Goal: Information Seeking & Learning: Learn about a topic

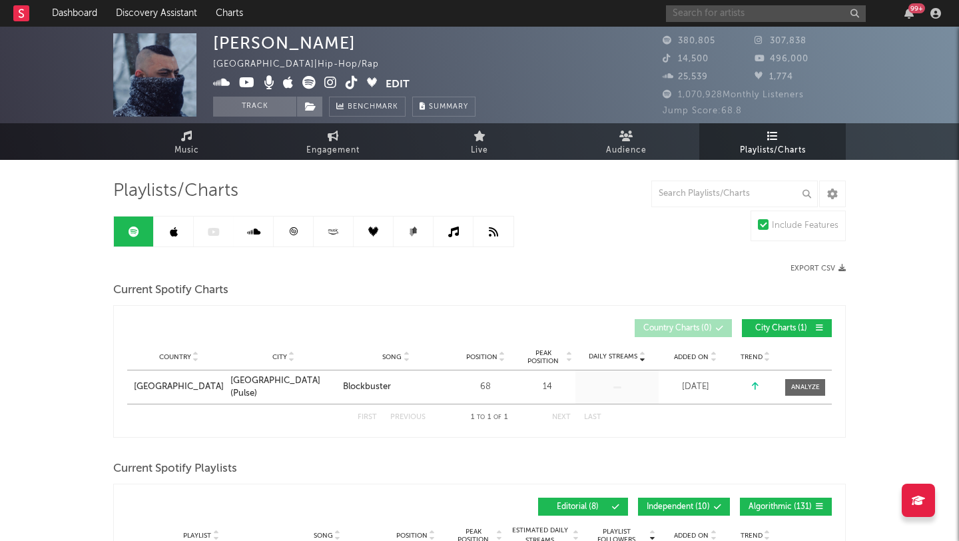
click at [693, 13] on input "text" at bounding box center [766, 13] width 200 height 17
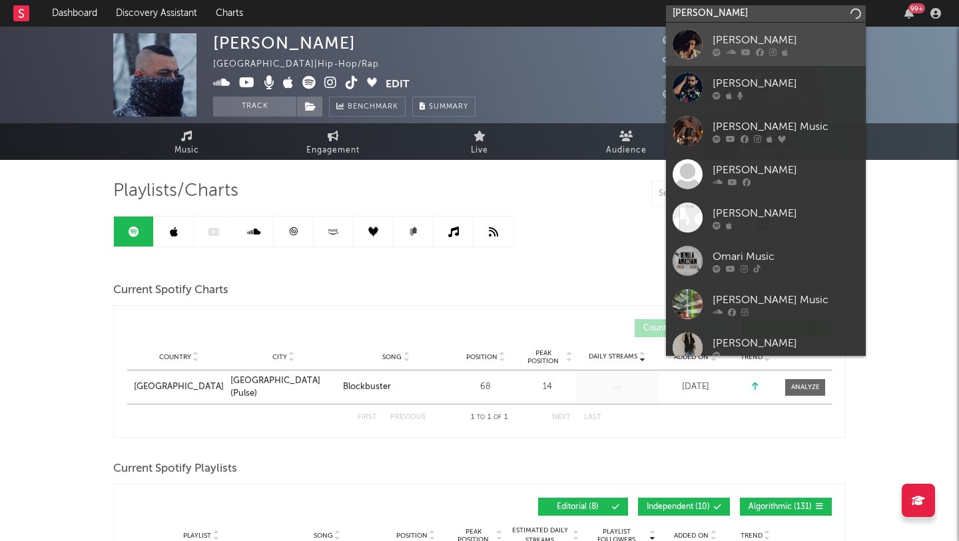
type input "[PERSON_NAME]"
click at [715, 48] on icon at bounding box center [717, 52] width 8 height 8
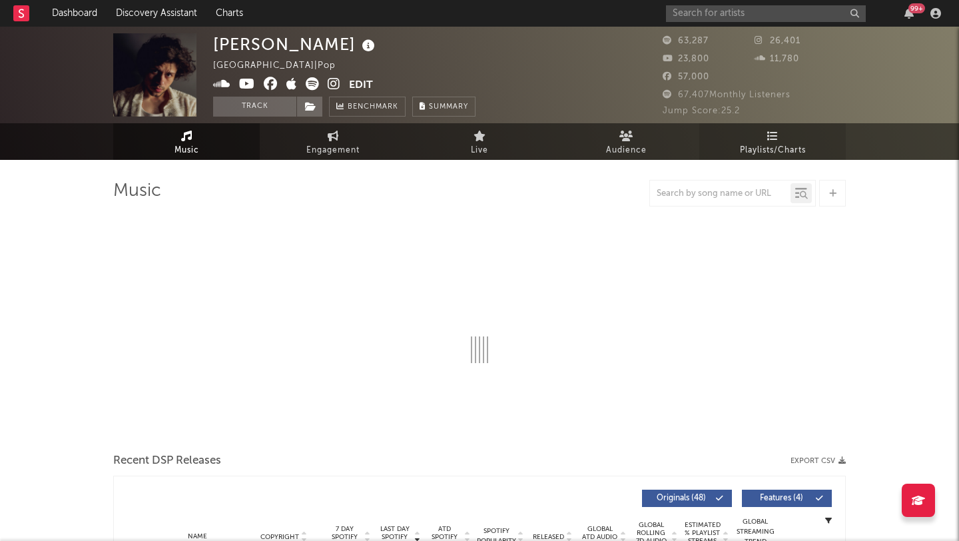
click at [747, 141] on link "Playlists/Charts" at bounding box center [772, 141] width 147 height 37
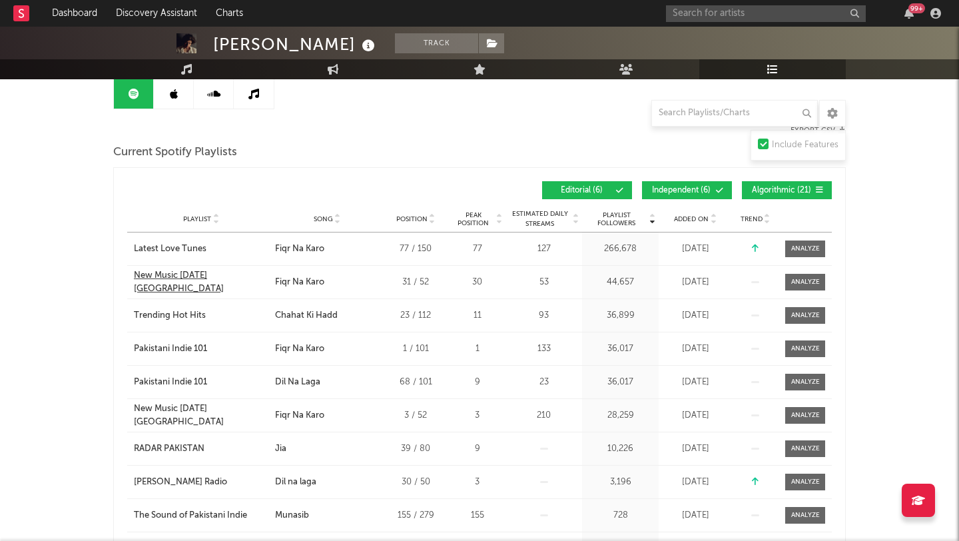
scroll to position [141, 0]
